Goal: Check status

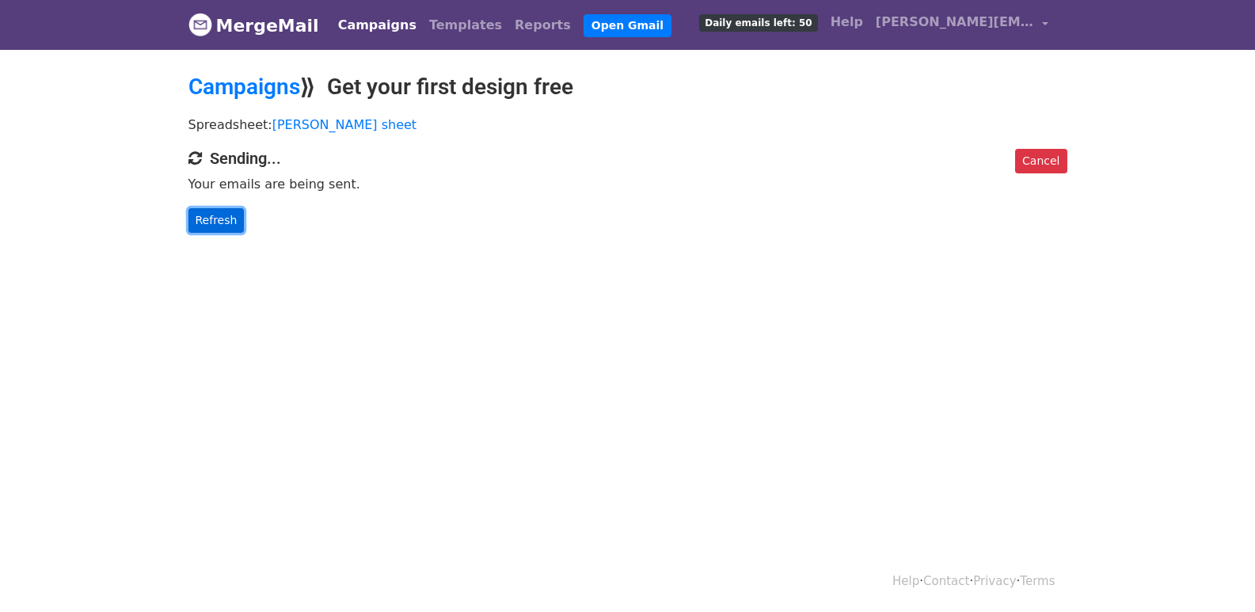
click at [215, 225] on link "Refresh" at bounding box center [216, 220] width 56 height 25
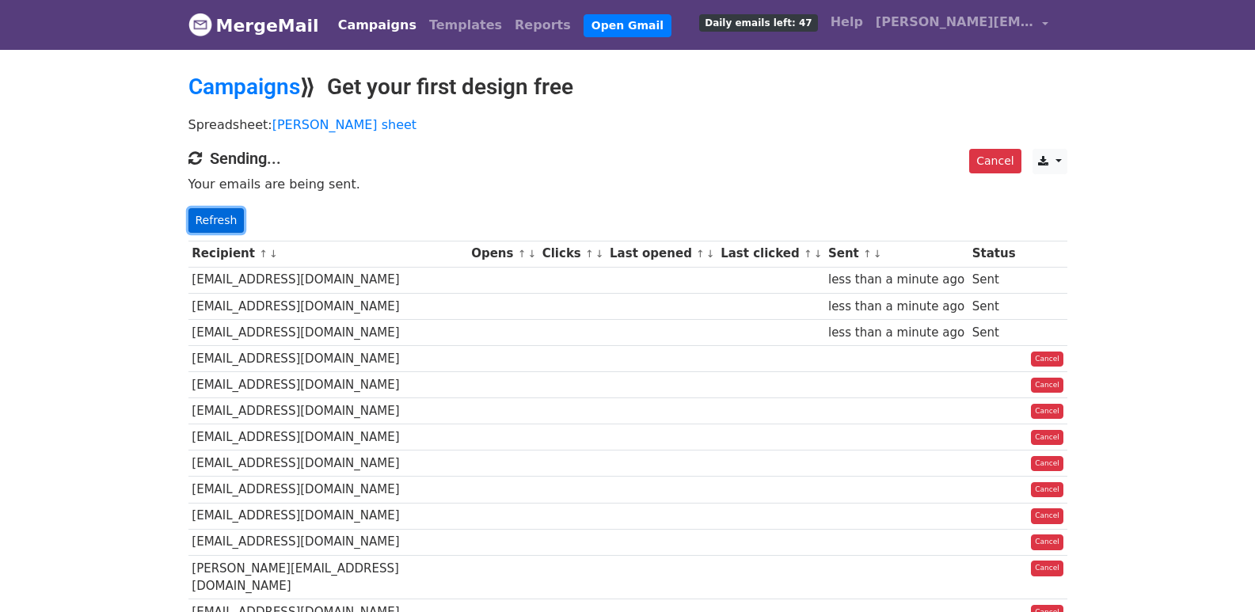
click at [195, 213] on link "Refresh" at bounding box center [216, 220] width 56 height 25
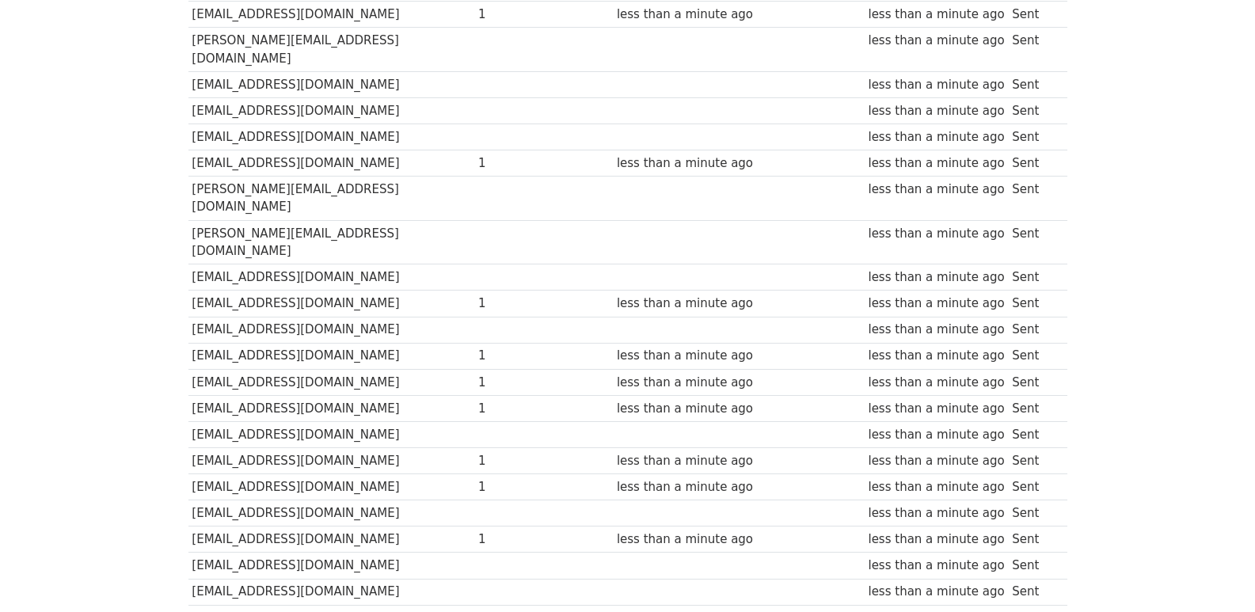
scroll to position [1102, 0]
